Goal: Navigation & Orientation: Understand site structure

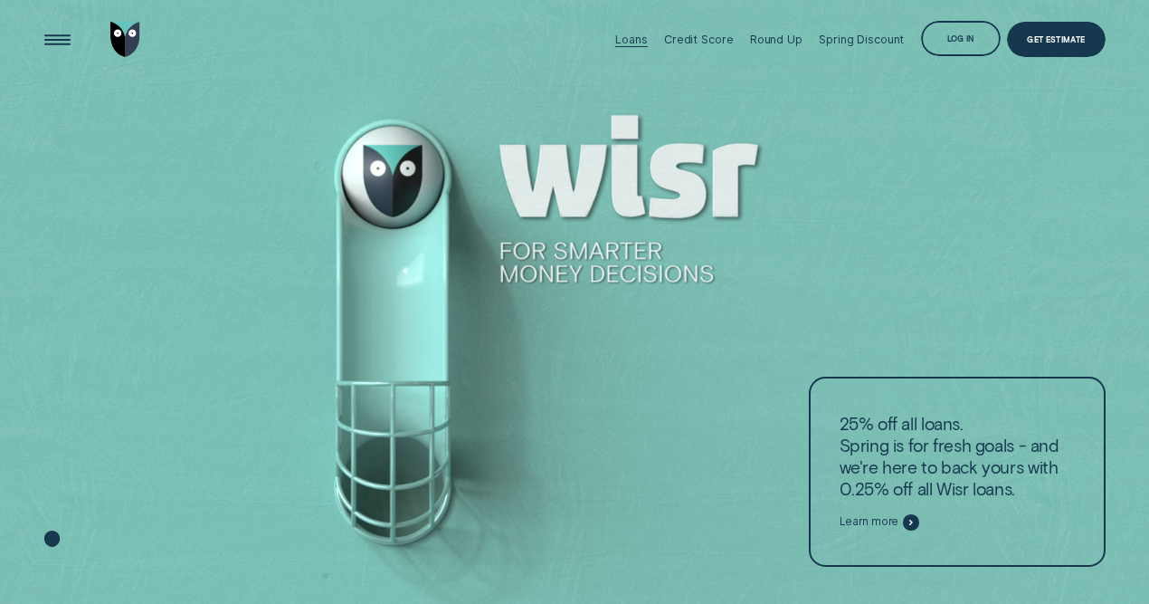
click at [641, 39] on div "Loans" at bounding box center [631, 40] width 32 height 14
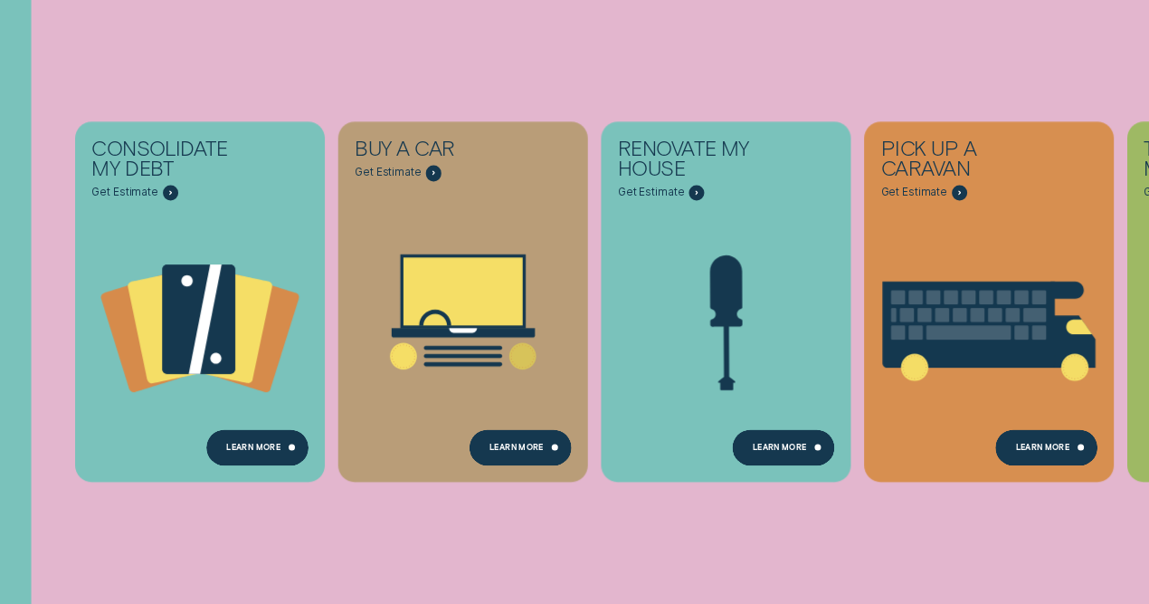
scroll to position [214, 0]
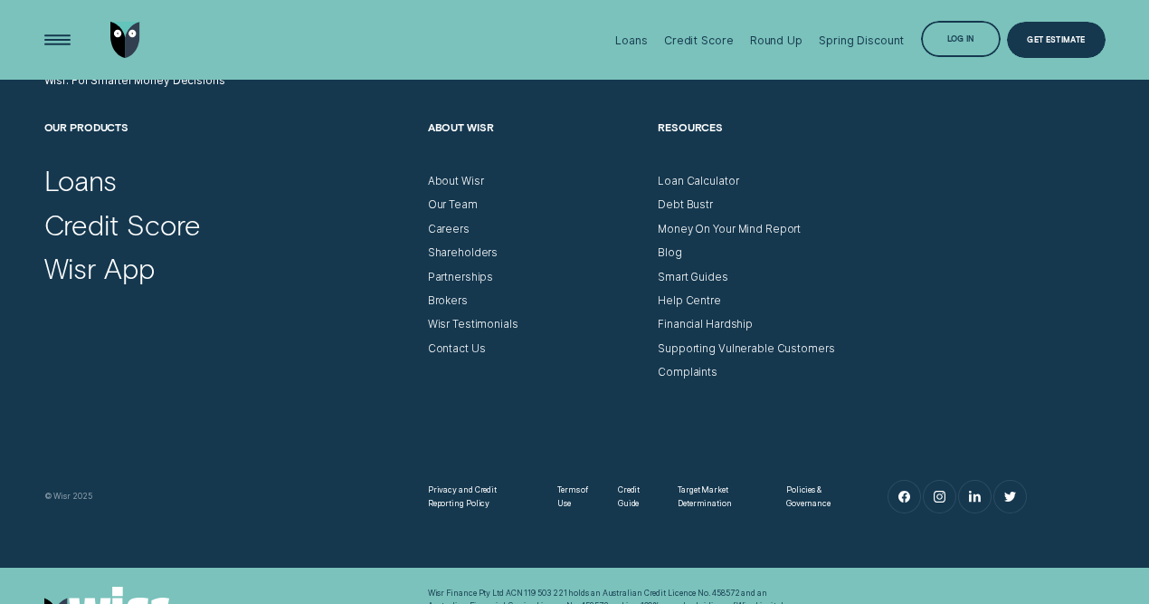
scroll to position [5170, 0]
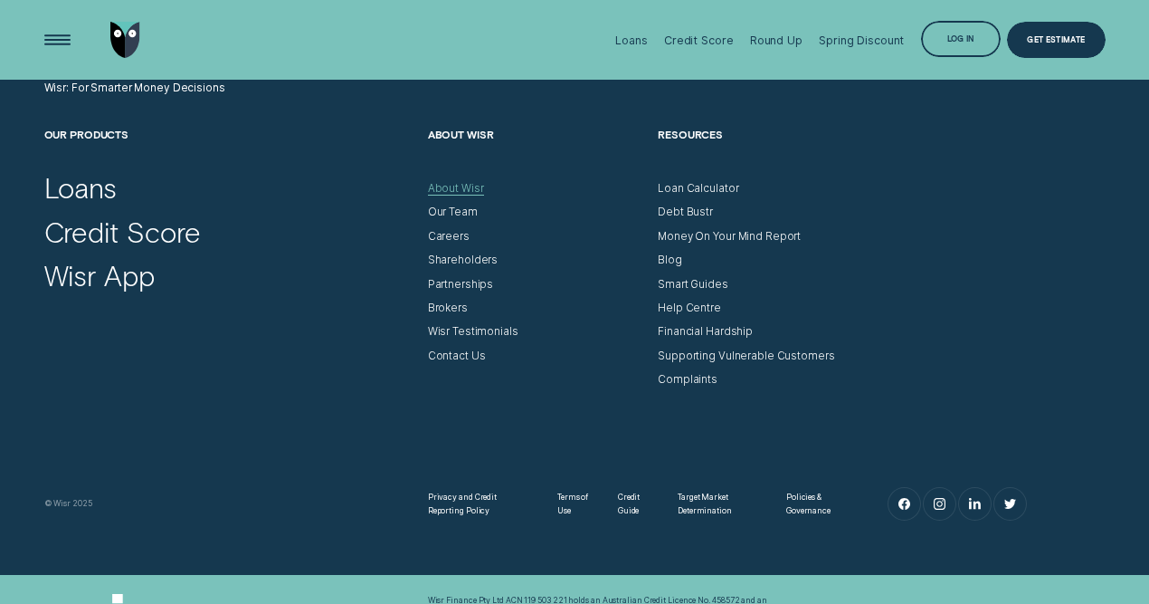
click at [446, 189] on div "About Wisr" at bounding box center [456, 189] width 56 height 14
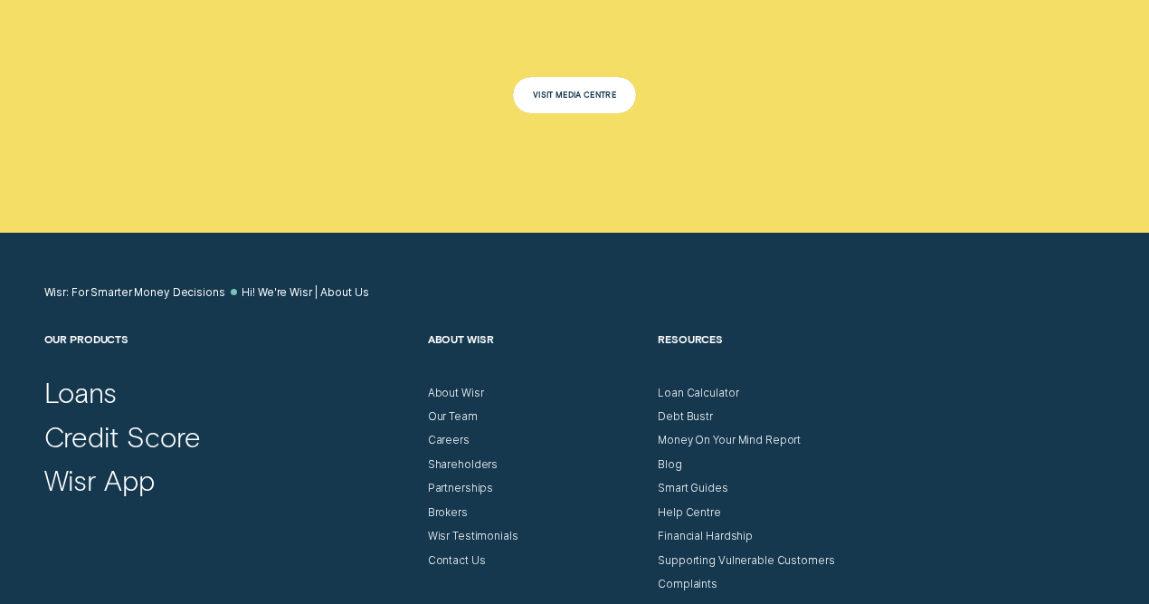
scroll to position [7988, 0]
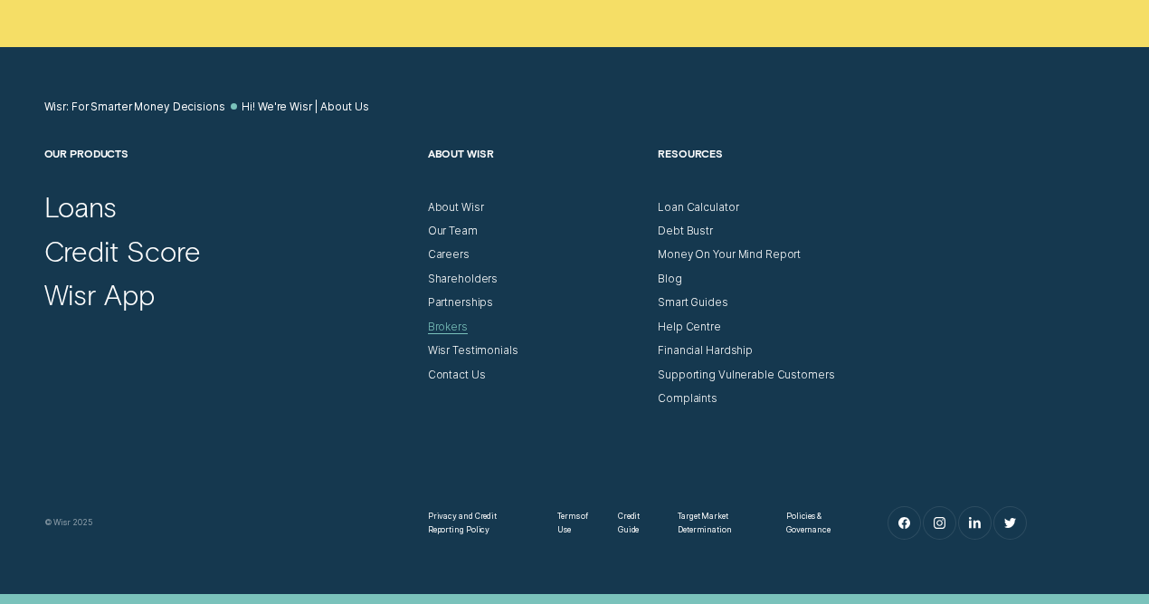
click at [449, 324] on div "Brokers" at bounding box center [448, 327] width 40 height 14
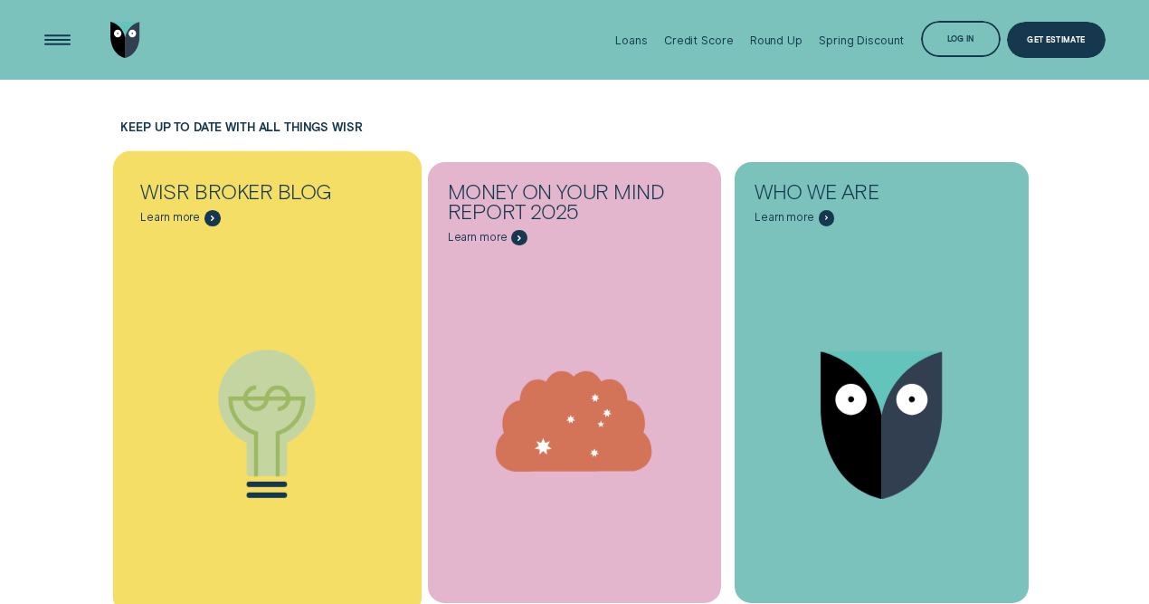
scroll to position [6781, 0]
